Goal: Task Accomplishment & Management: Manage account settings

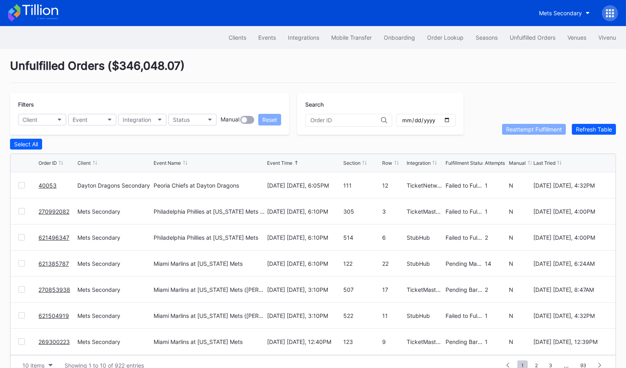
click at [45, 182] on link "40053" at bounding box center [48, 185] width 18 height 7
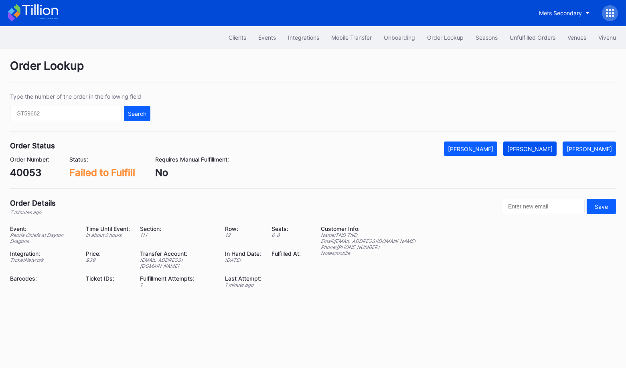
click at [544, 150] on div "Mark Fulfilled" at bounding box center [529, 149] width 45 height 7
click at [525, 35] on div "Unfulfilled Orders" at bounding box center [533, 37] width 46 height 7
